Goal: Information Seeking & Learning: Learn about a topic

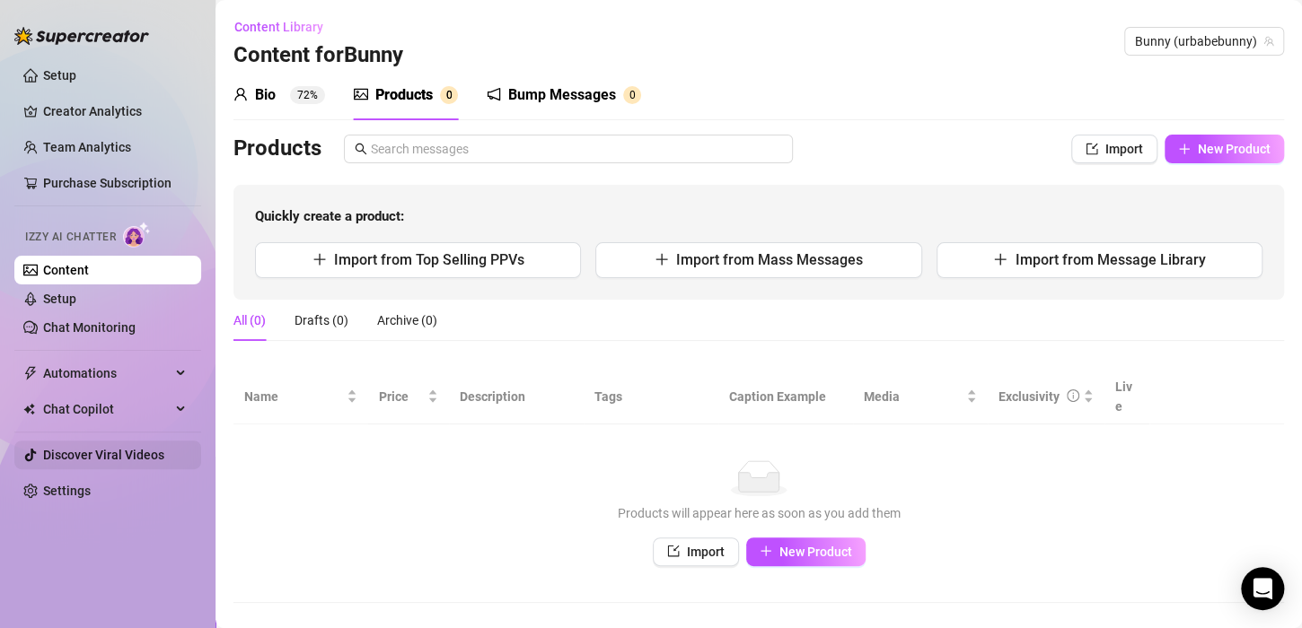
click at [75, 458] on link "Discover Viral Videos" at bounding box center [103, 455] width 121 height 14
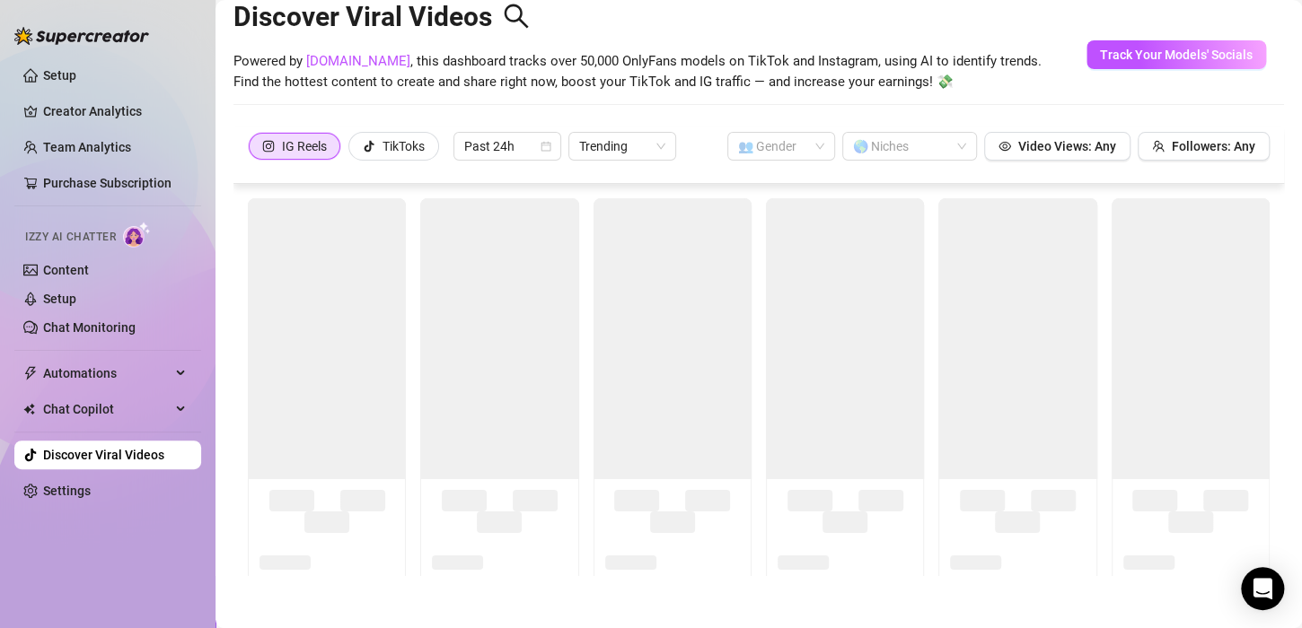
scroll to position [39, 0]
click at [538, 145] on span "Past 24h" at bounding box center [507, 145] width 86 height 27
click at [499, 211] on div "Past Week" at bounding box center [508, 210] width 79 height 20
click at [643, 149] on span "Trending" at bounding box center [622, 145] width 86 height 27
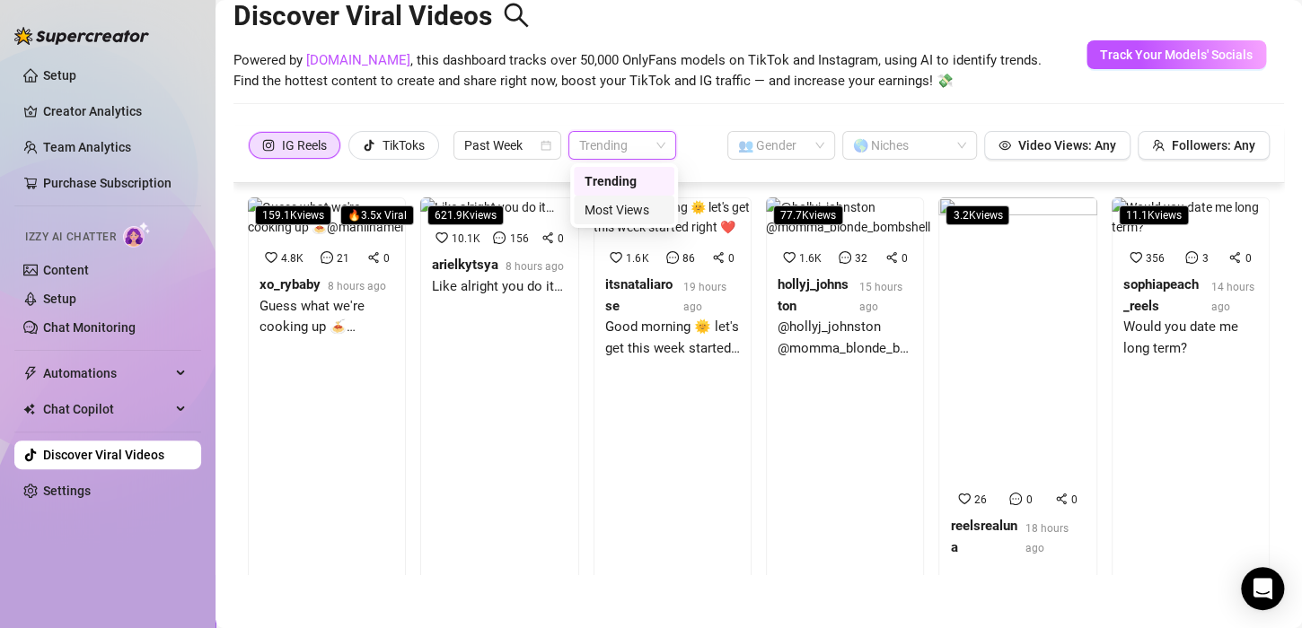
click at [610, 214] on div "Most Views" at bounding box center [623, 210] width 79 height 20
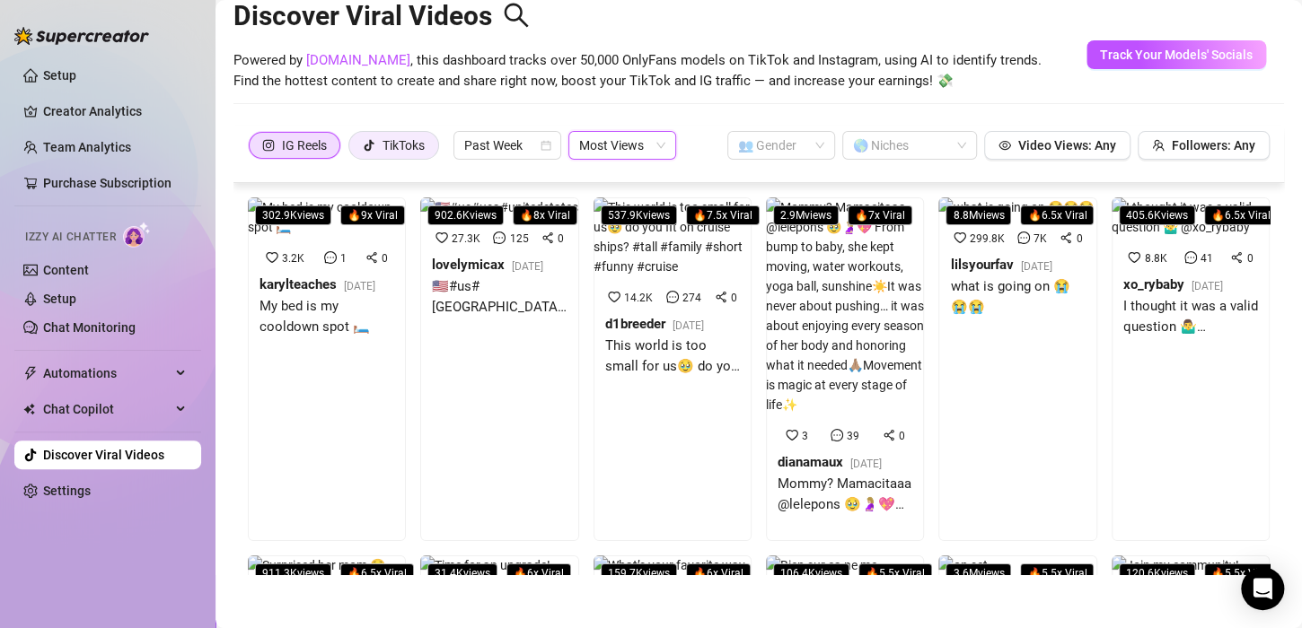
click at [399, 149] on div "TikToks" at bounding box center [403, 145] width 42 height 27
click at [354, 150] on input "TikToks" at bounding box center [354, 150] width 0 height 0
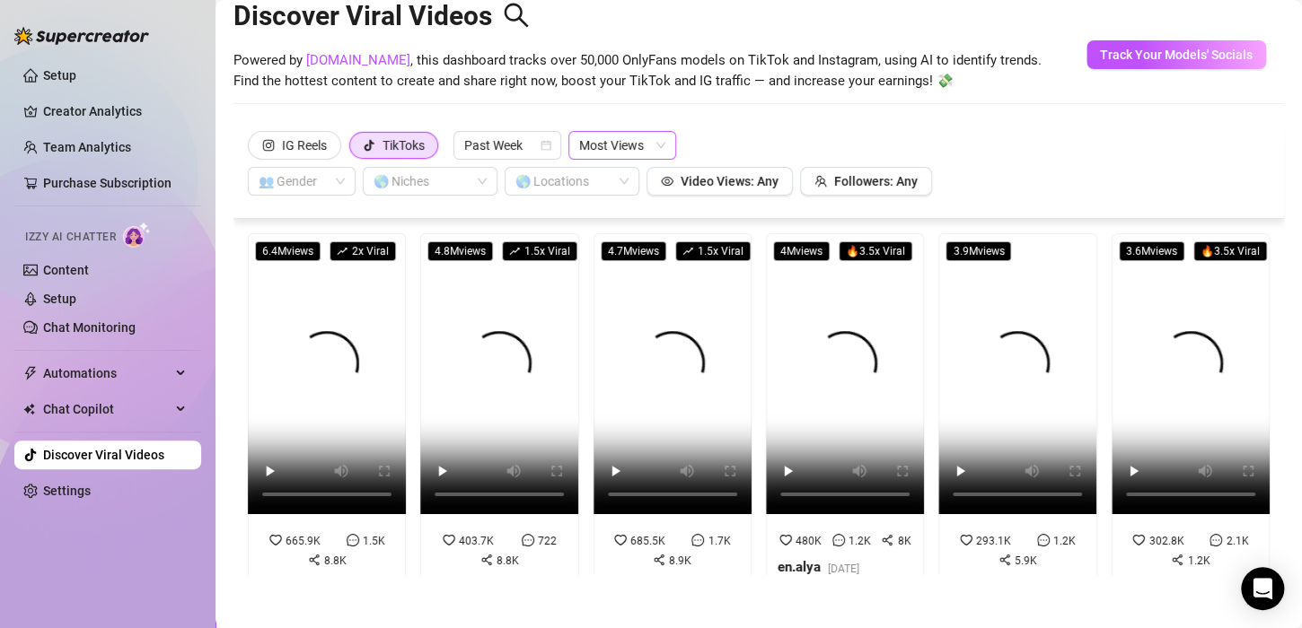
scroll to position [0, 0]
click at [412, 151] on div "TikToks" at bounding box center [403, 145] width 42 height 27
click at [355, 151] on input "TikToks" at bounding box center [355, 151] width 0 height 0
click at [657, 141] on span "Most Views" at bounding box center [622, 145] width 86 height 27
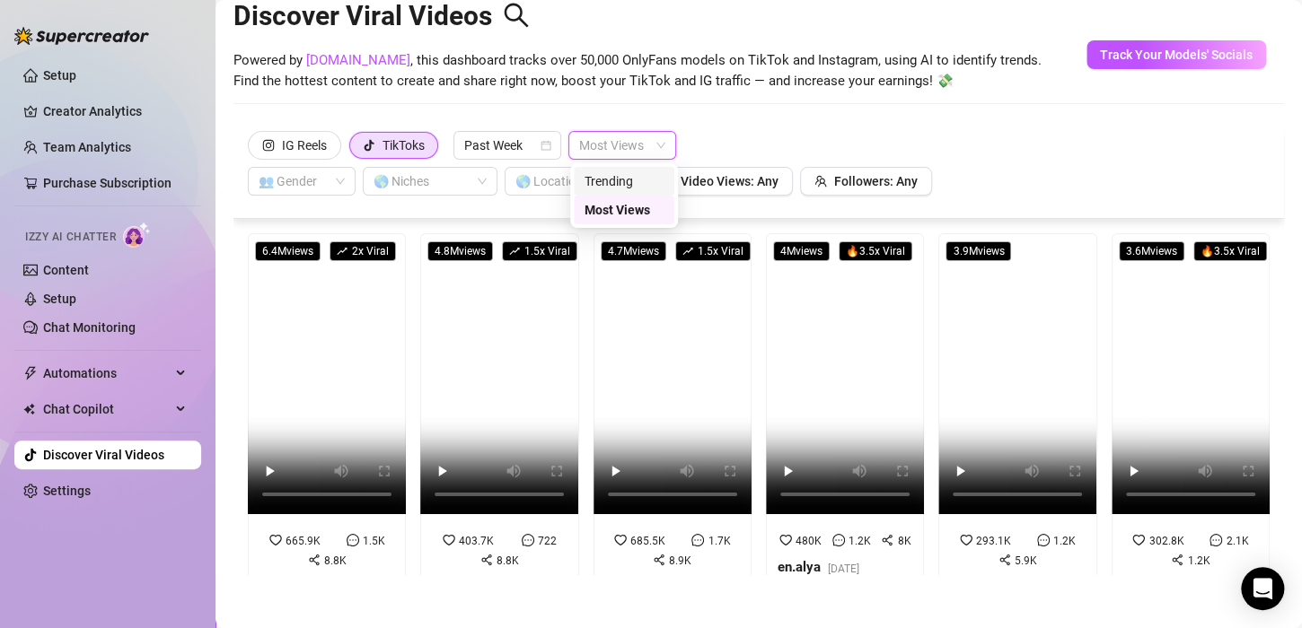
click at [627, 185] on div "Trending" at bounding box center [623, 181] width 79 height 20
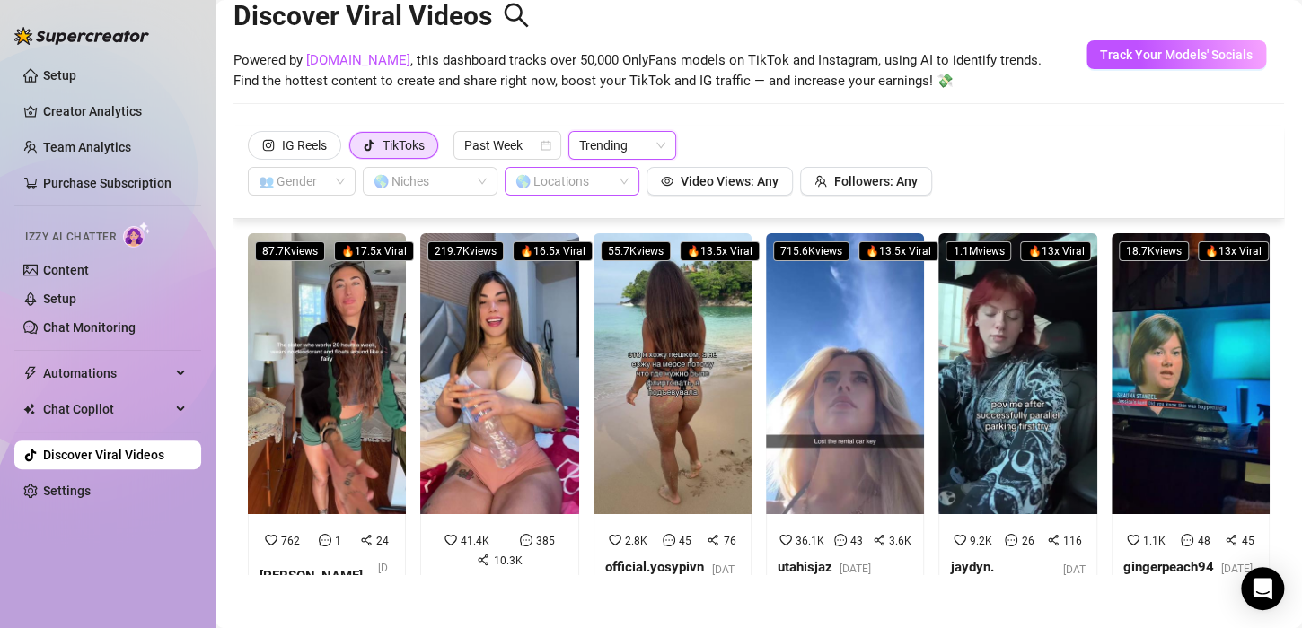
scroll to position [90, 0]
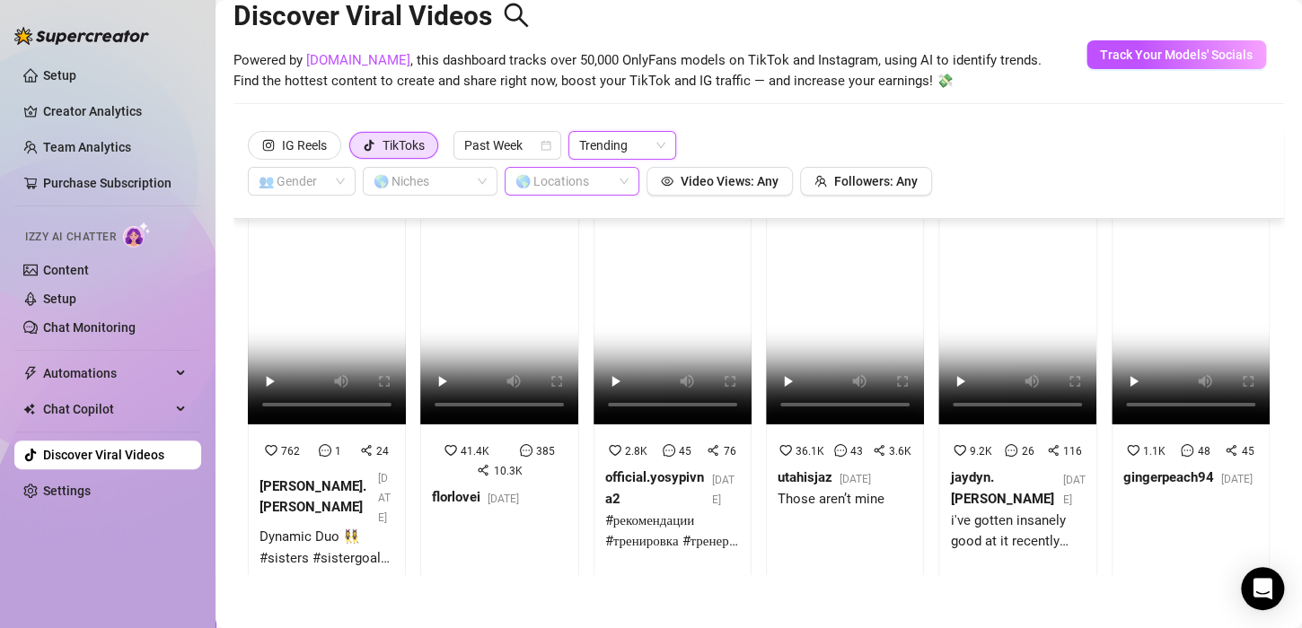
click at [585, 182] on div at bounding box center [562, 181] width 109 height 25
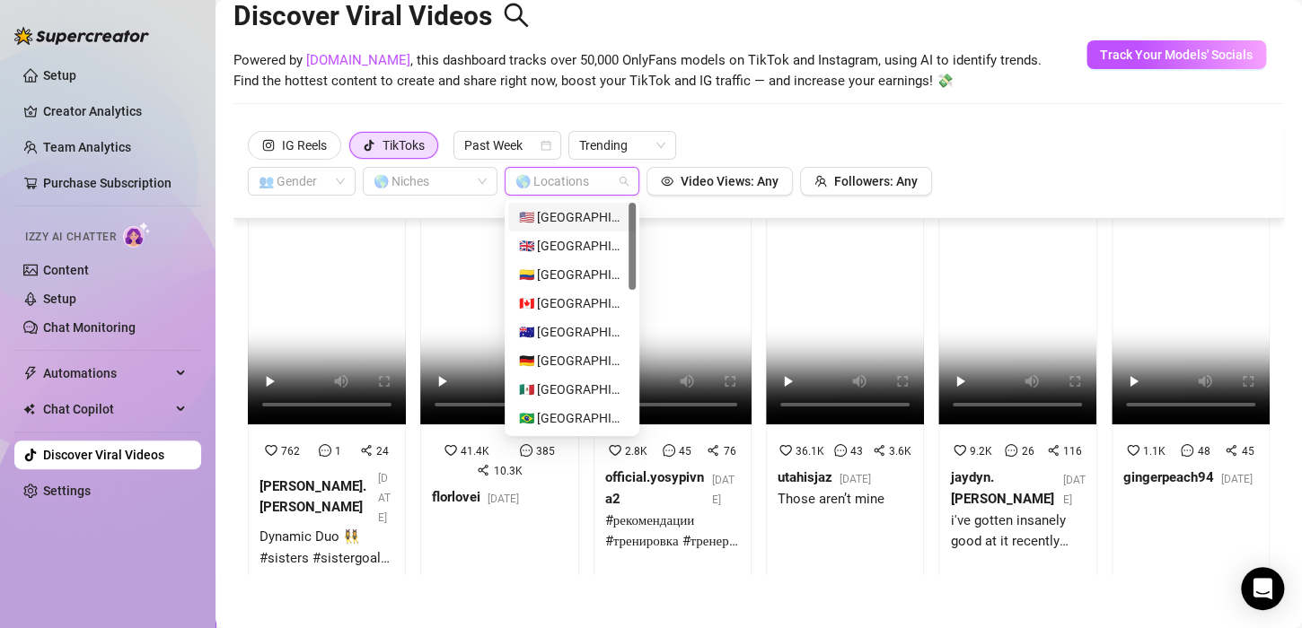
click at [574, 219] on div "🇺🇸 [GEOGRAPHIC_DATA]" at bounding box center [572, 217] width 106 height 20
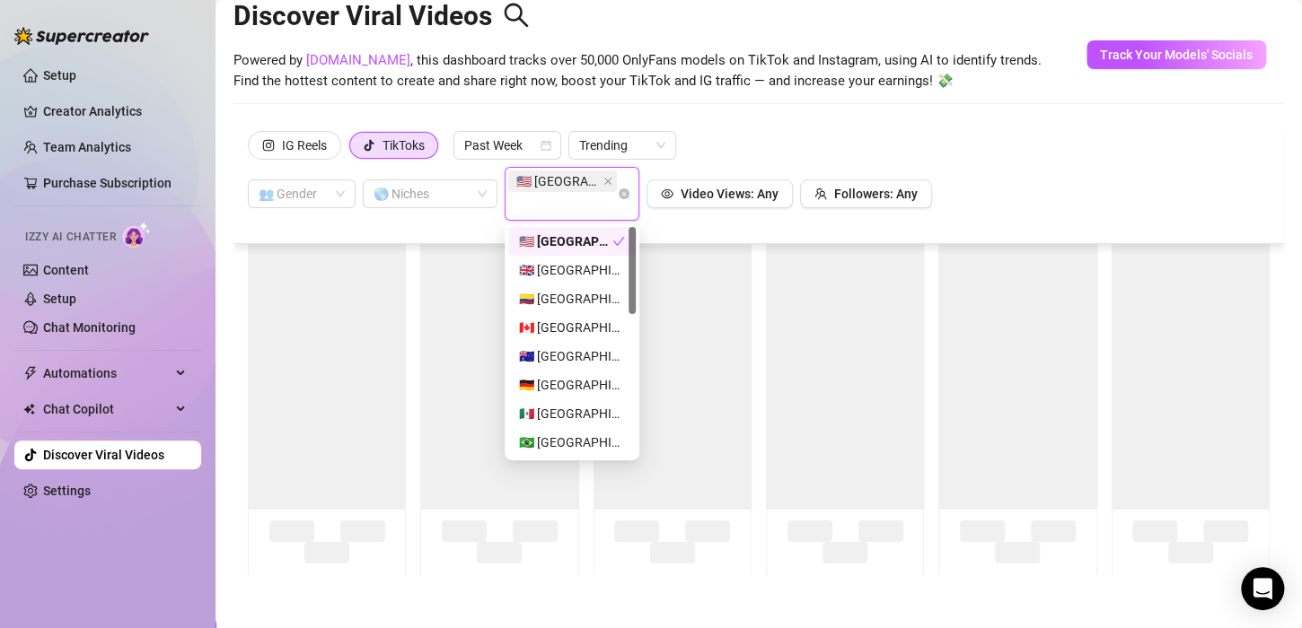
scroll to position [0, 0]
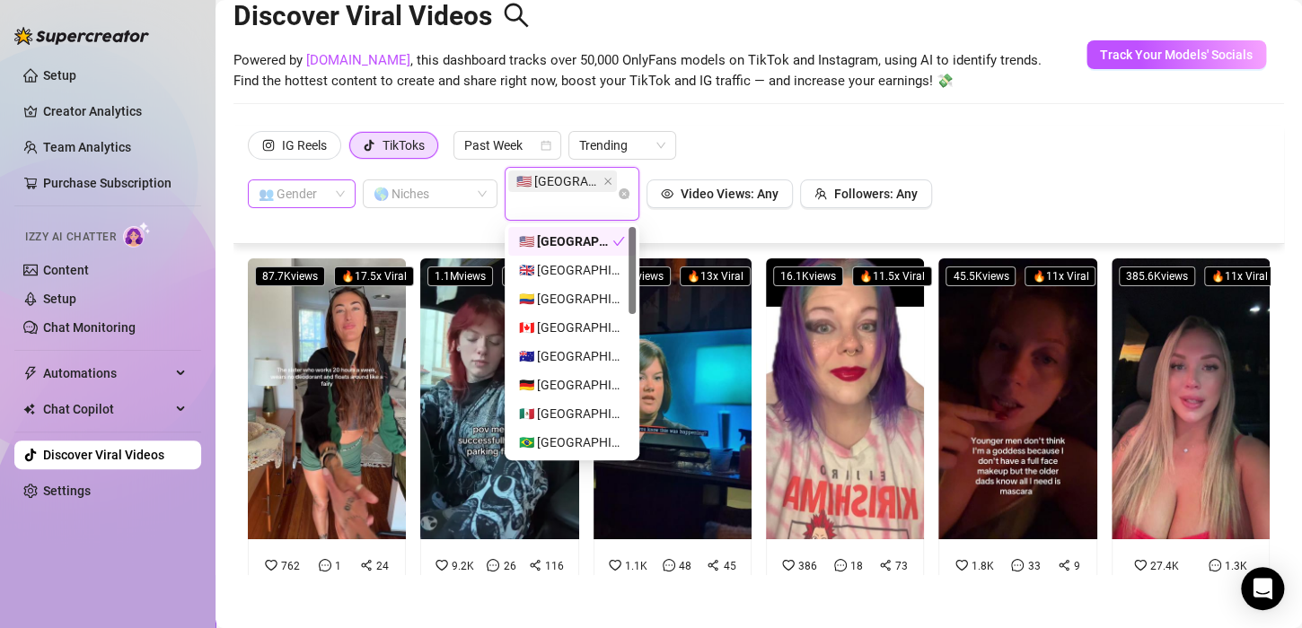
click at [311, 203] on input "search" at bounding box center [294, 193] width 70 height 27
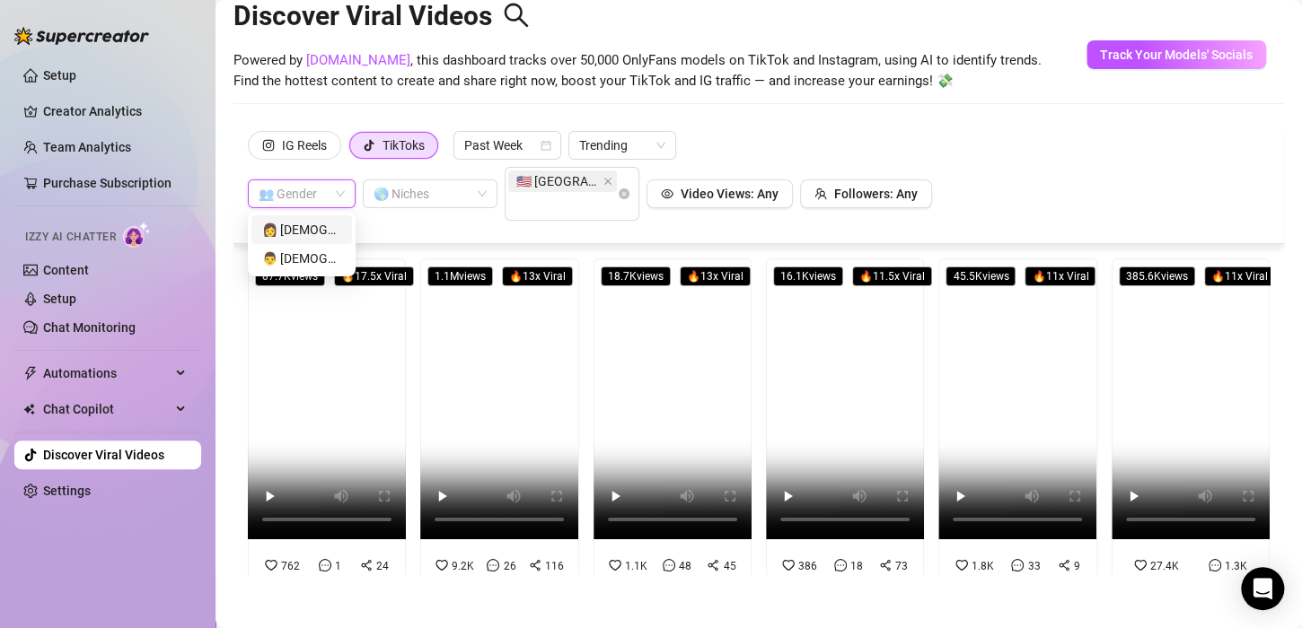
click at [290, 233] on div "👩 [DEMOGRAPHIC_DATA]" at bounding box center [301, 230] width 79 height 20
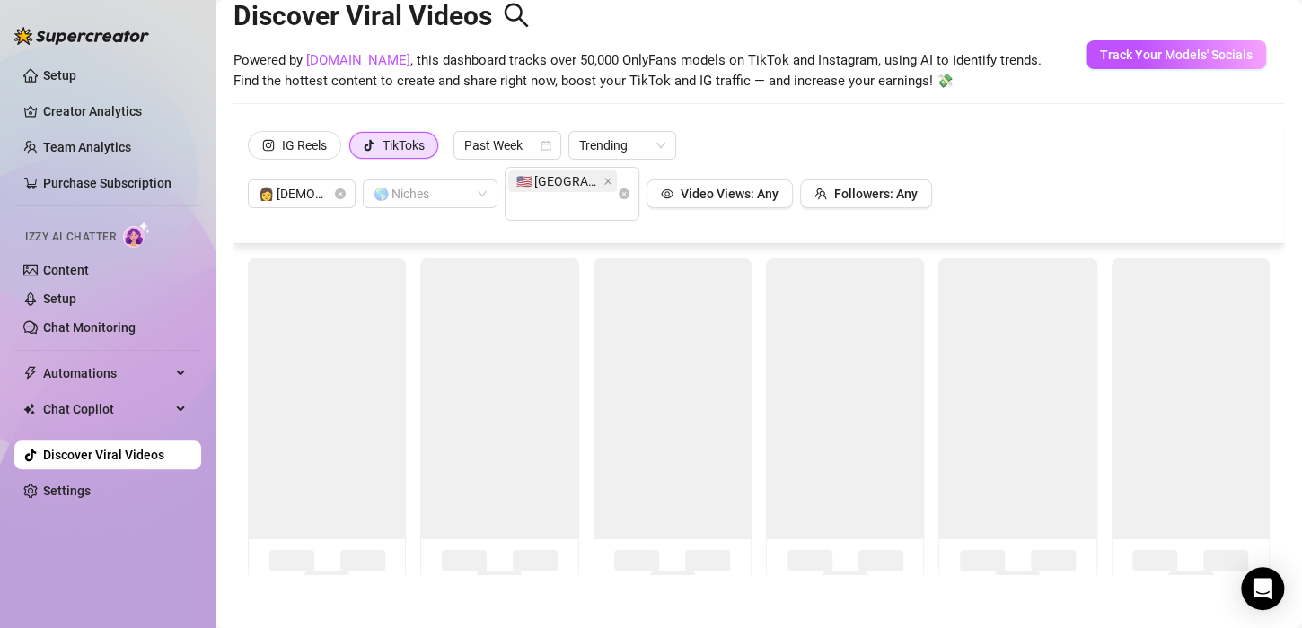
click at [767, 153] on div "IG Reels TikToks Past Week Trending 👩 [DEMOGRAPHIC_DATA] 🌎 Niches 🇺🇸 [GEOGRAPHI…" at bounding box center [758, 176] width 1021 height 90
click at [450, 199] on div at bounding box center [420, 193] width 109 height 25
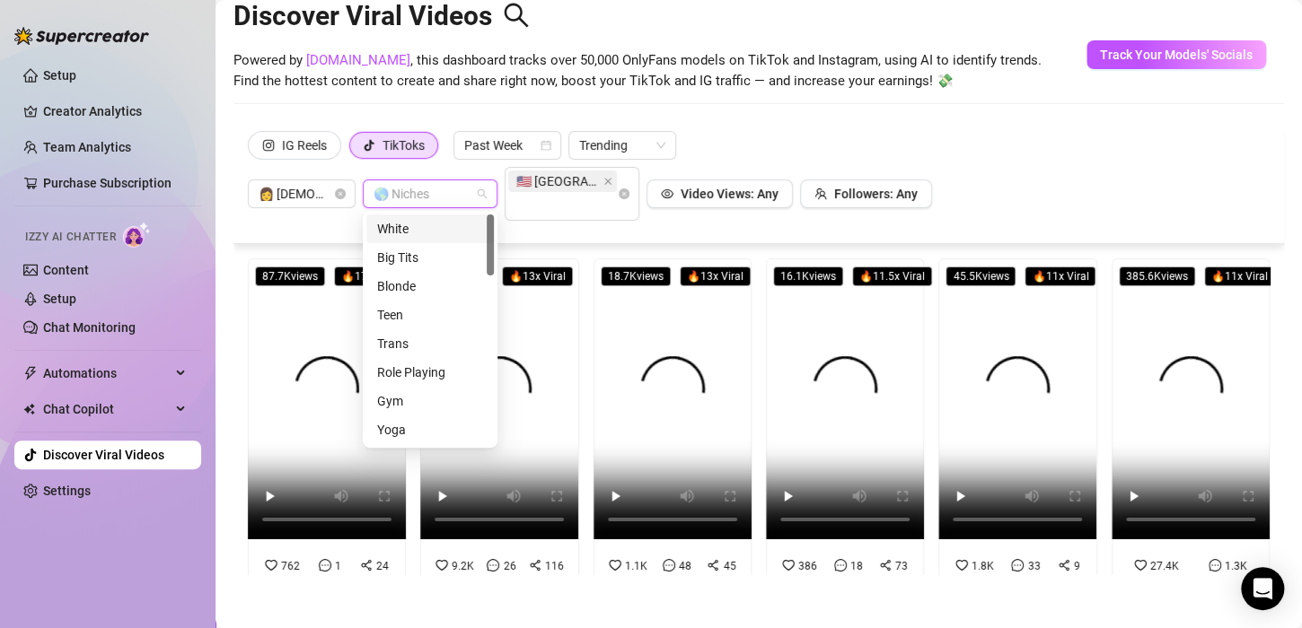
click at [416, 231] on div "White" at bounding box center [430, 229] width 106 height 20
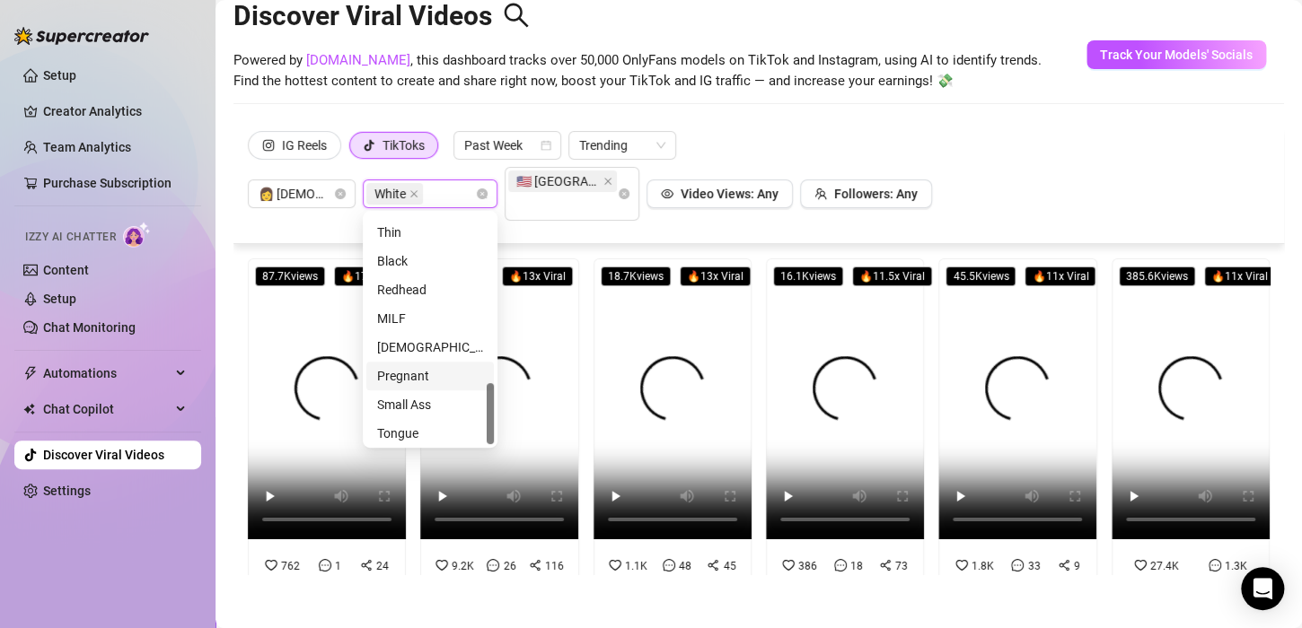
scroll to position [632, 0]
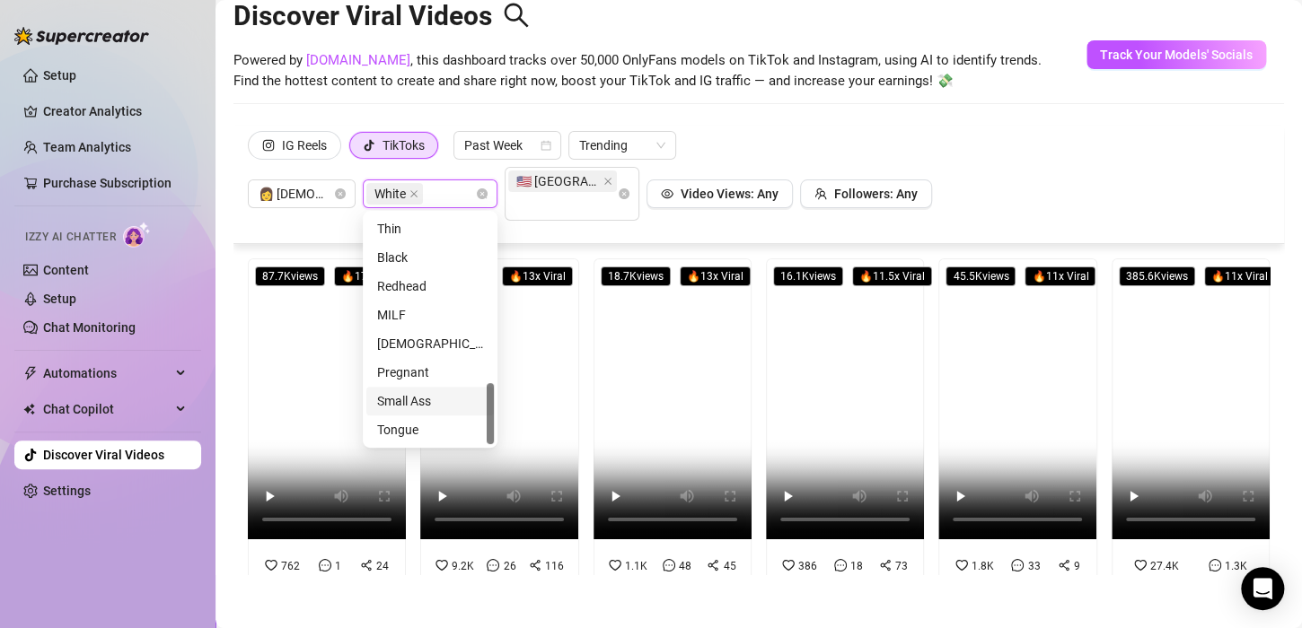
click at [417, 403] on div "Small Ass" at bounding box center [430, 401] width 106 height 20
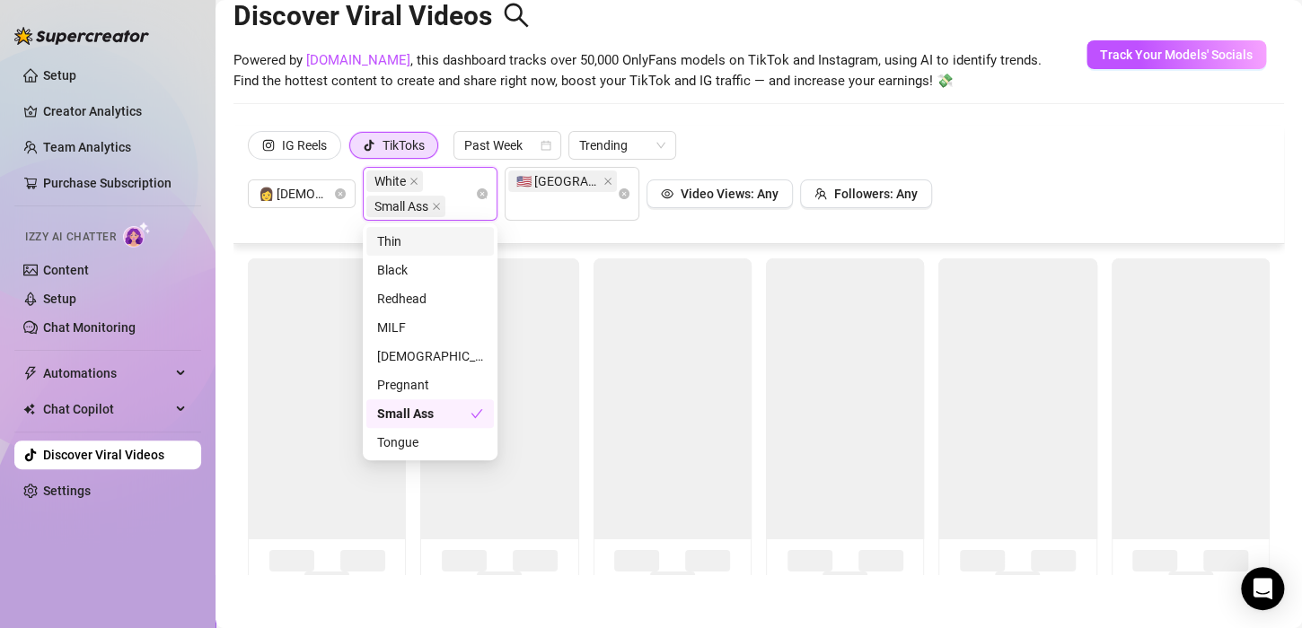
click at [394, 242] on div "Thin" at bounding box center [430, 242] width 106 height 20
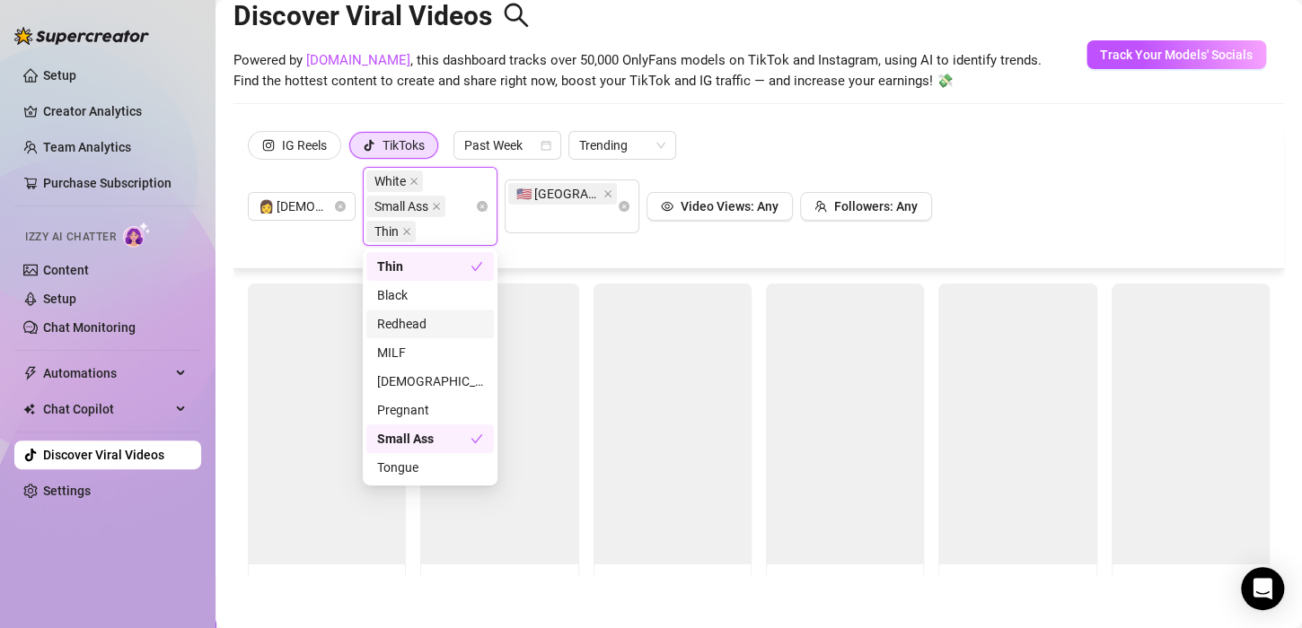
click at [416, 329] on div "Redhead" at bounding box center [430, 324] width 106 height 20
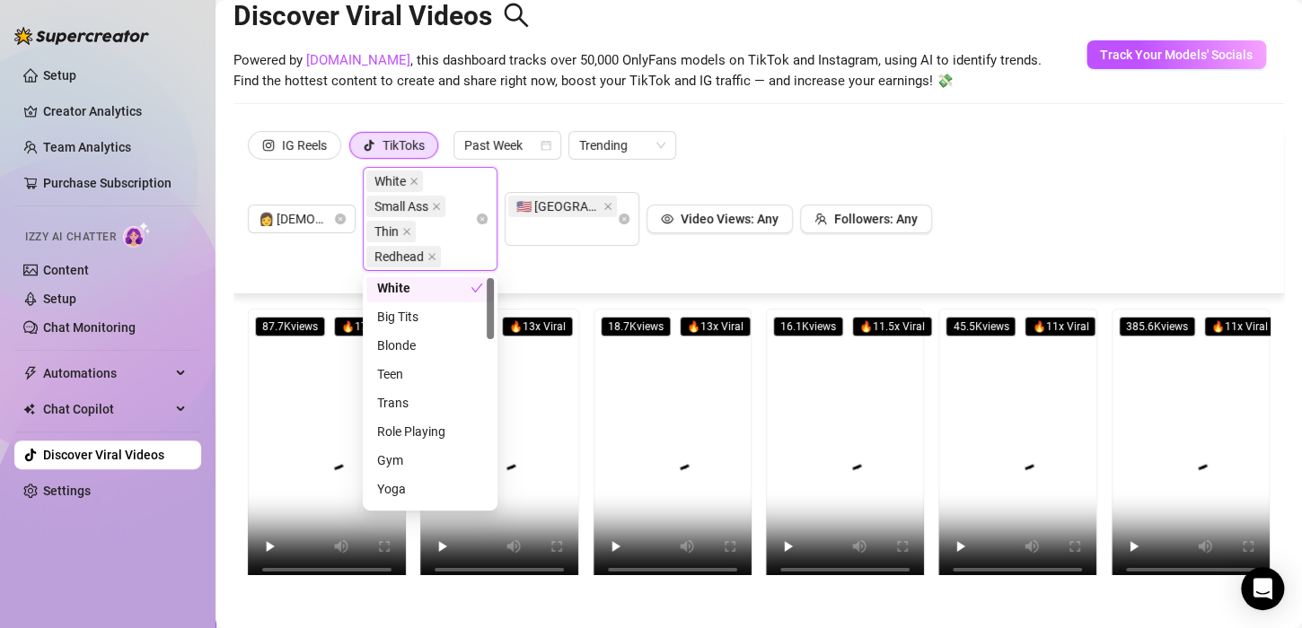
scroll to position [0, 0]
click at [582, 270] on div "👩 [DEMOGRAPHIC_DATA] White Small Ass Thin Redhead 🇺🇸 [GEOGRAPHIC_DATA] Video Vi…" at bounding box center [590, 219] width 684 height 104
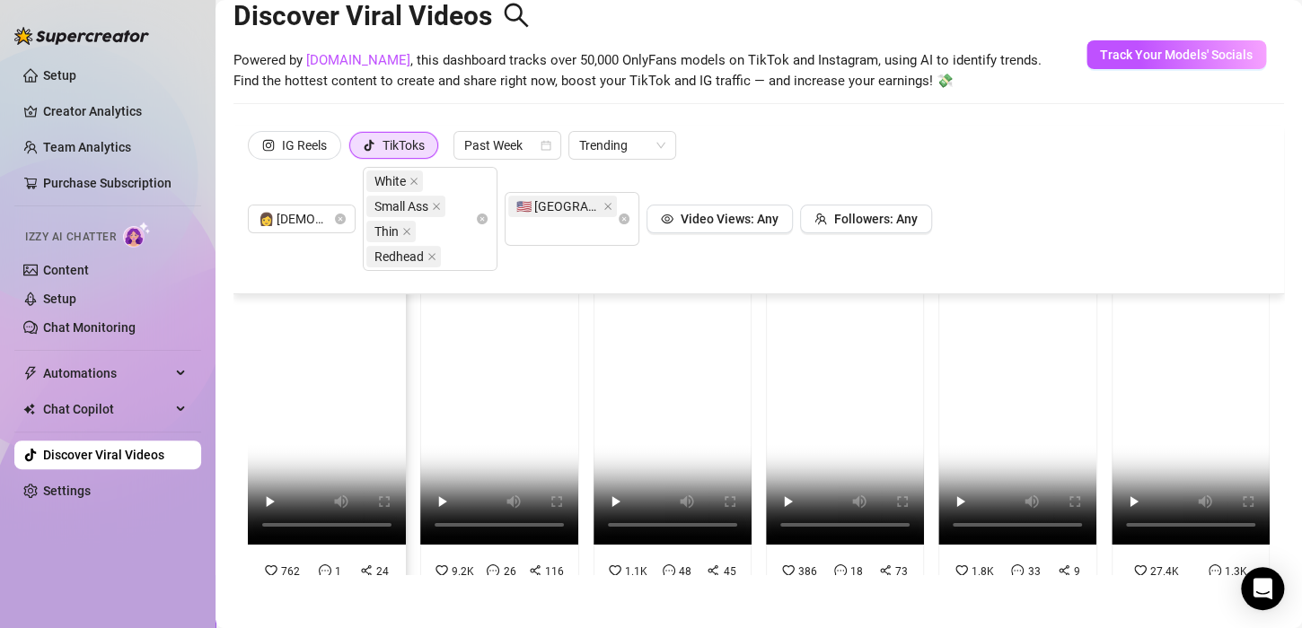
scroll to position [90, 0]
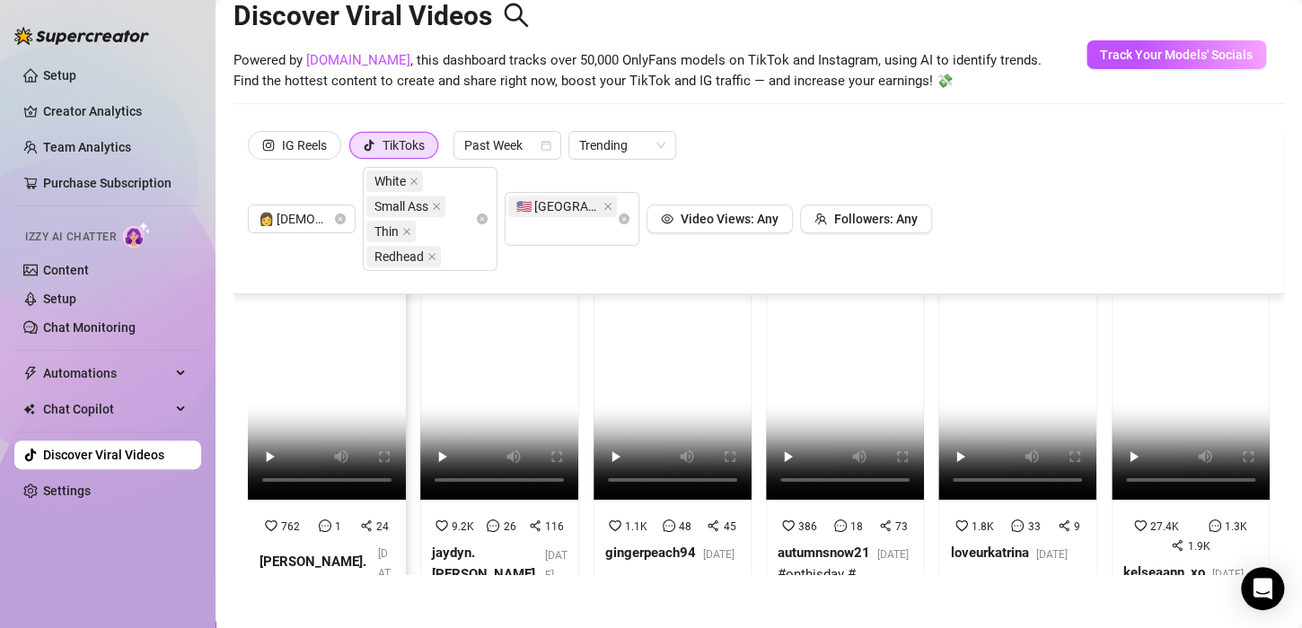
click at [345, 381] on video at bounding box center [327, 359] width 158 height 281
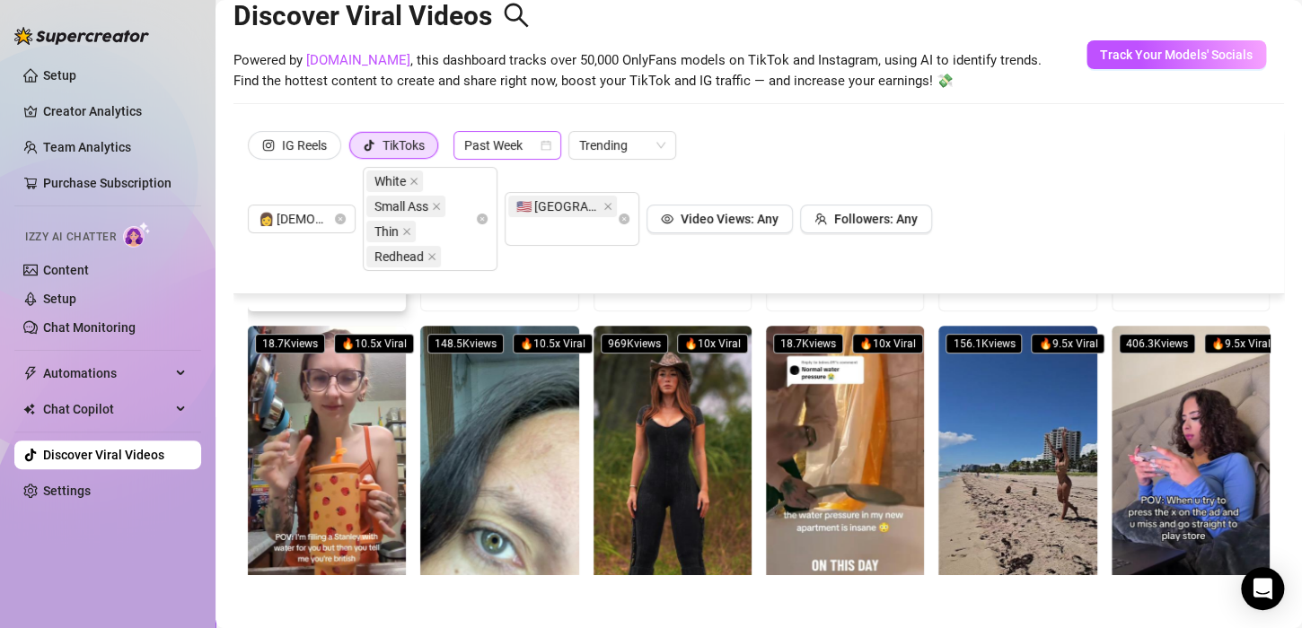
scroll to position [0, 0]
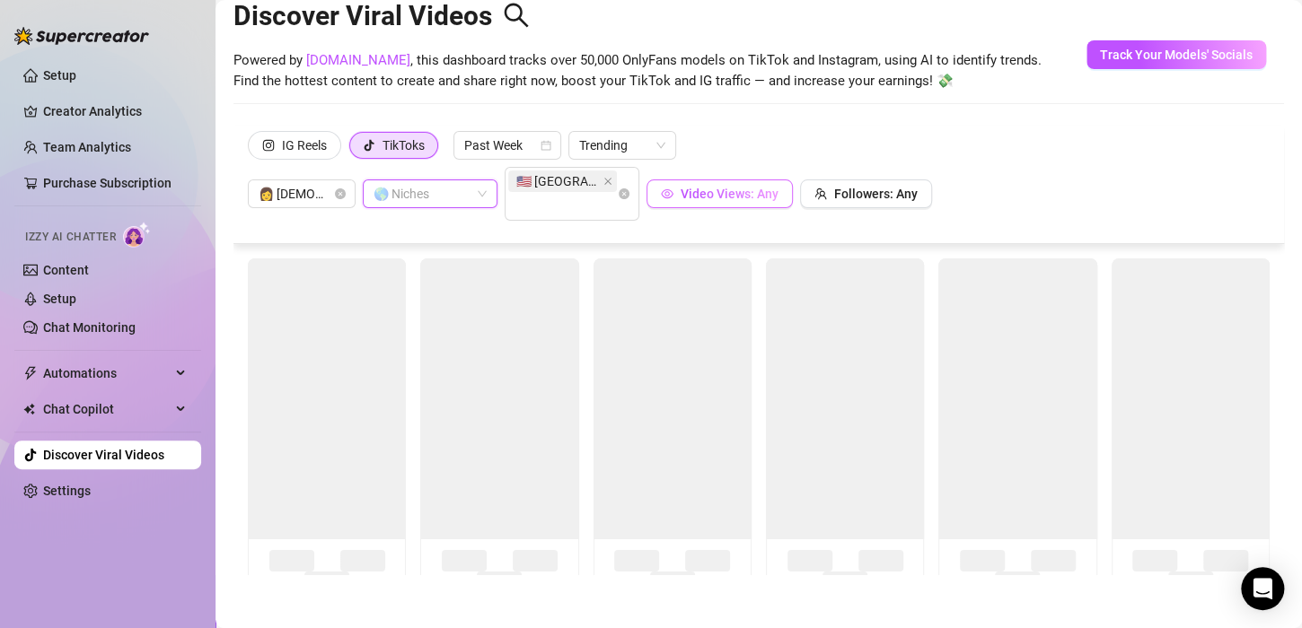
click at [460, 220] on div "👩 [DEMOGRAPHIC_DATA] 🌎 Niches 🇺🇸 [GEOGRAPHIC_DATA] Video Views: Any Followers: …" at bounding box center [590, 194] width 684 height 54
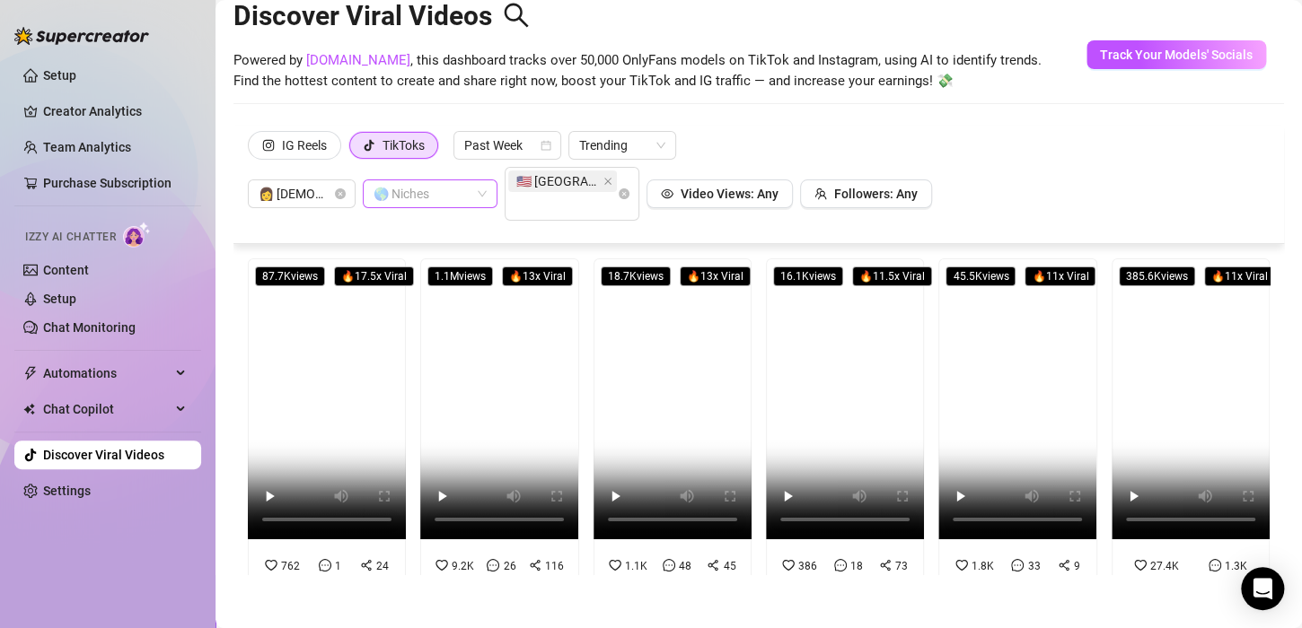
click at [600, 104] on div "Discover Viral Videos Powered by [DOMAIN_NAME] , this dashboard tracks over 50,…" at bounding box center [758, 49] width 1050 height 153
click at [654, 144] on span "Trending" at bounding box center [622, 145] width 86 height 27
click at [599, 216] on div "Most Views" at bounding box center [623, 210] width 79 height 20
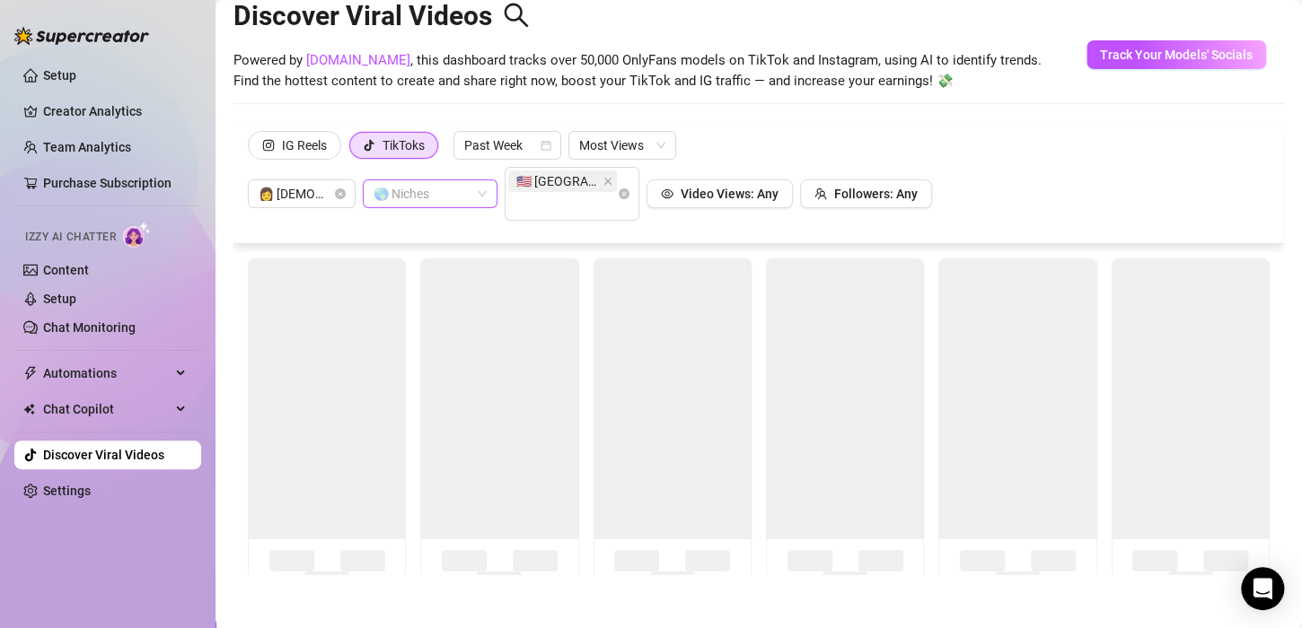
drag, startPoint x: 964, startPoint y: 99, endPoint x: 978, endPoint y: 137, distance: 41.2
click at [964, 101] on div "Discover Viral Videos Powered by [DOMAIN_NAME] , this dashboard tracks over 50,…" at bounding box center [758, 49] width 1050 height 153
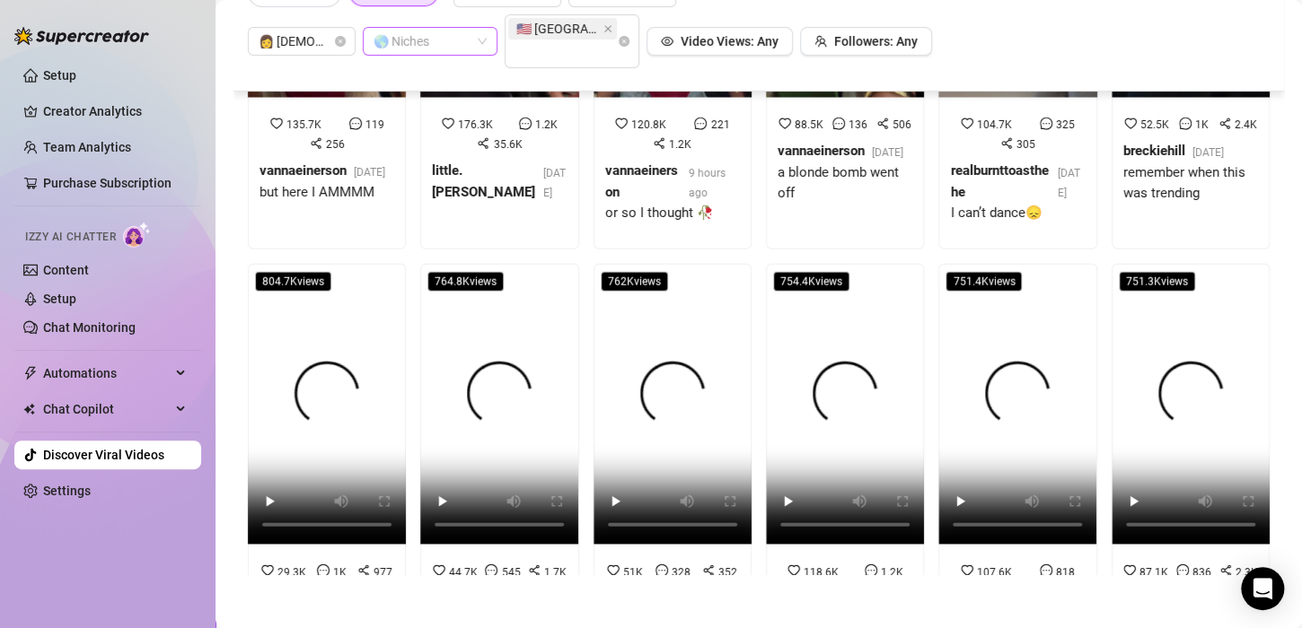
scroll to position [2334, 0]
